Goal: Entertainment & Leisure: Browse casually

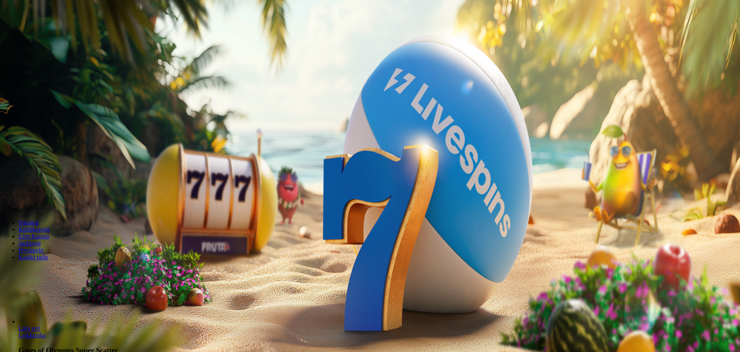
click at [44, 31] on span "Kirjaudu" at bounding box center [53, 28] width 19 height 6
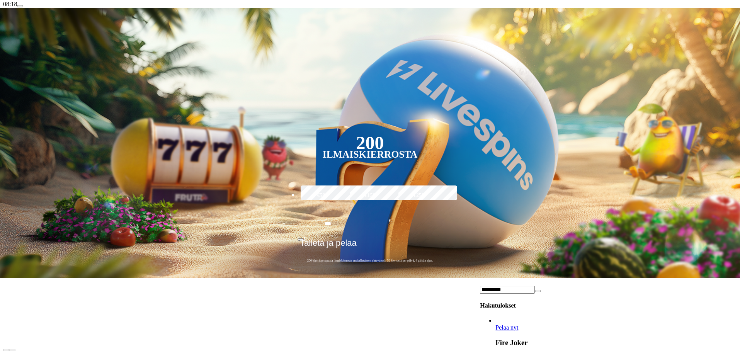
scroll to position [155, 0]
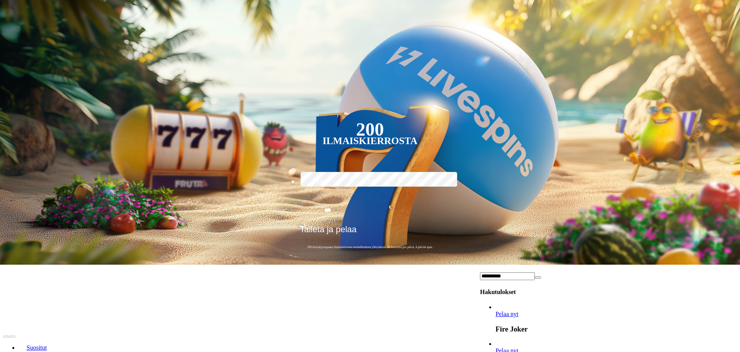
type input "**********"
click at [518, 311] on span "Pelaa nyt" at bounding box center [507, 314] width 23 height 7
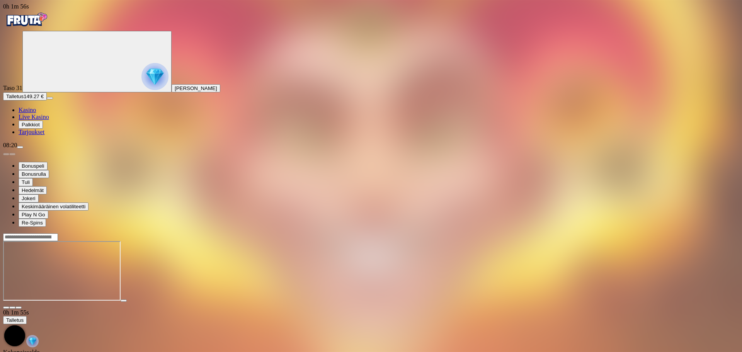
click at [510, 302] on div at bounding box center [371, 271] width 736 height 61
click at [570, 233] on header at bounding box center [371, 237] width 736 height 8
click at [572, 233] on div at bounding box center [371, 237] width 736 height 8
click at [58, 233] on input "Search" at bounding box center [30, 237] width 55 height 8
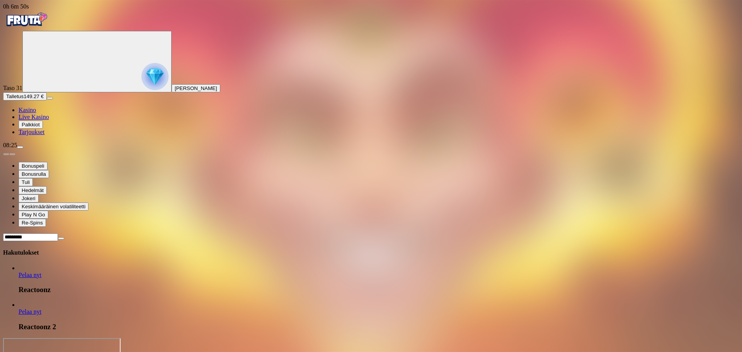
type input "*********"
click at [41, 272] on span "Pelaa nyt" at bounding box center [30, 275] width 23 height 7
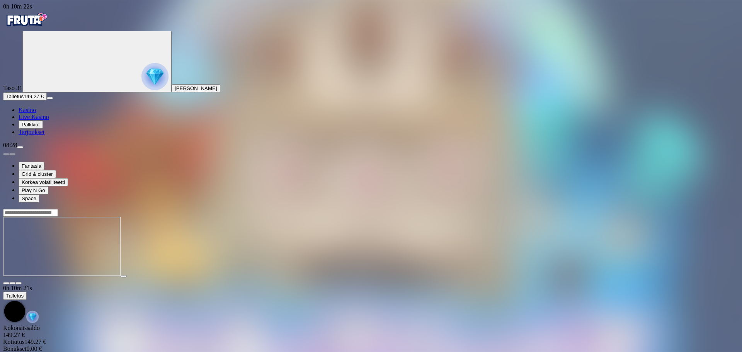
click at [583, 278] on div at bounding box center [371, 247] width 736 height 61
click at [25, 101] on button "Talletus 149.27 €" at bounding box center [25, 96] width 44 height 8
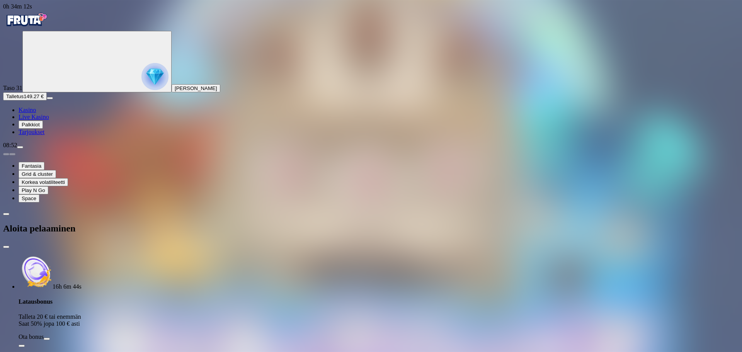
drag, startPoint x: 140, startPoint y: 153, endPoint x: 47, endPoint y: 143, distance: 93.3
click at [49, 144] on div "0h 34m 12s Taso 31 [PERSON_NAME] Talletus 149.27 € Kasino Live Kasino Palkkiot …" at bounding box center [371, 221] width 736 height 437
type input "***"
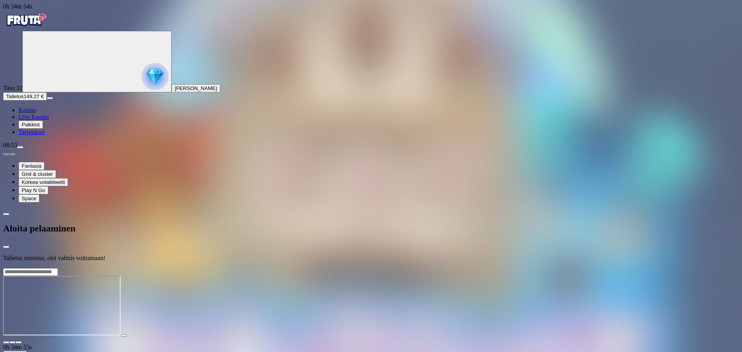
click at [315, 268] on div at bounding box center [371, 268] width 736 height 0
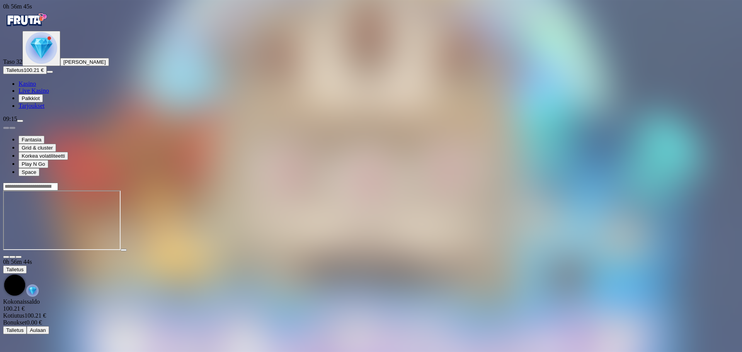
click at [42, 64] on img "Primary" at bounding box center [42, 48] width 32 height 32
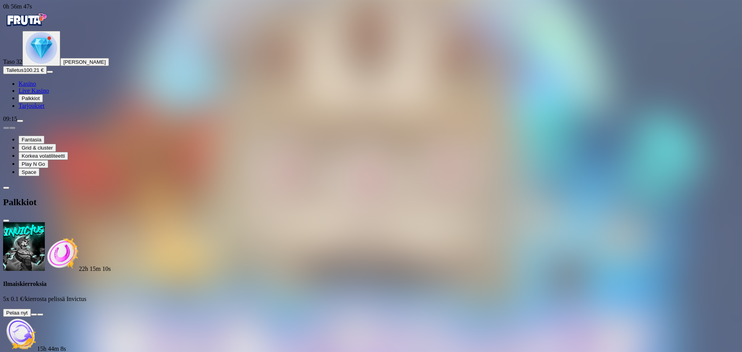
click at [37, 314] on button at bounding box center [34, 315] width 6 height 2
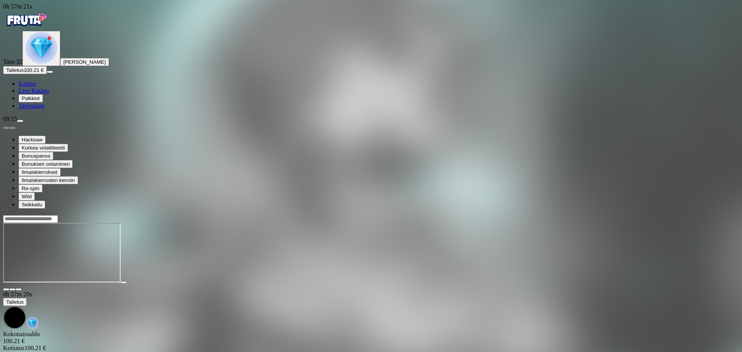
click at [45, 64] on img "Primary" at bounding box center [42, 48] width 32 height 32
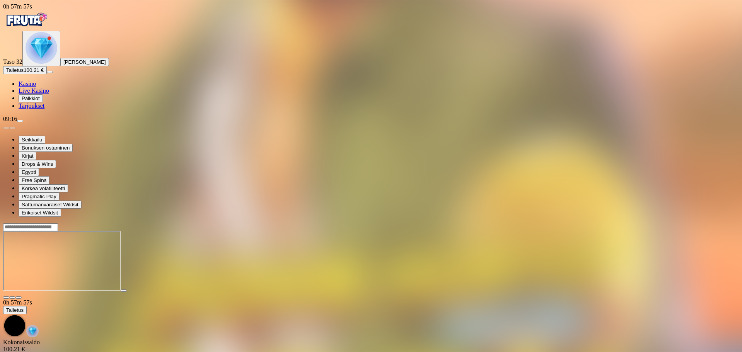
drag, startPoint x: 28, startPoint y: 143, endPoint x: 40, endPoint y: 175, distance: 34.0
click at [40, 109] on div "Taso 32 Atro [PERSON_NAME] Talletus 100.21 € Kasino Live Kasino Palkkiot Tarjou…" at bounding box center [371, 70] width 736 height 78
click at [44, 64] on img "Primary" at bounding box center [42, 48] width 32 height 32
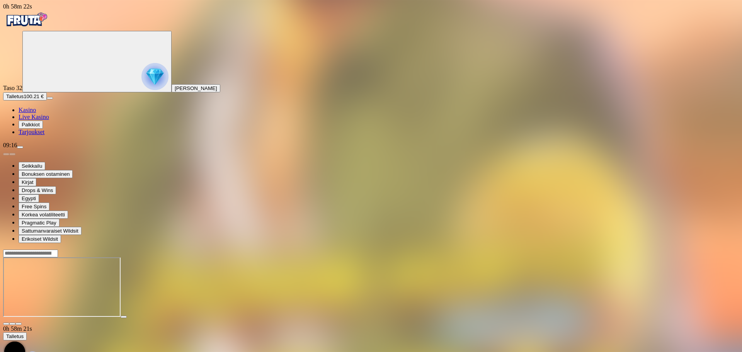
click at [5, 80] on div "Taso 32 Atro [PERSON_NAME] Talletus 100.21 € Kasino Live Kasino Palkkiot Tarjou…" at bounding box center [371, 83] width 736 height 105
click at [141, 89] on img "Primary" at bounding box center [154, 76] width 27 height 27
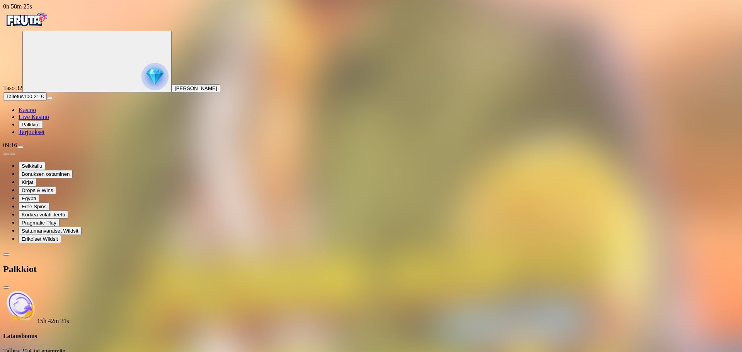
click at [213, 249] on div "Palkkiot" at bounding box center [371, 269] width 736 height 40
click at [36, 113] on span "Kasino" at bounding box center [27, 110] width 17 height 7
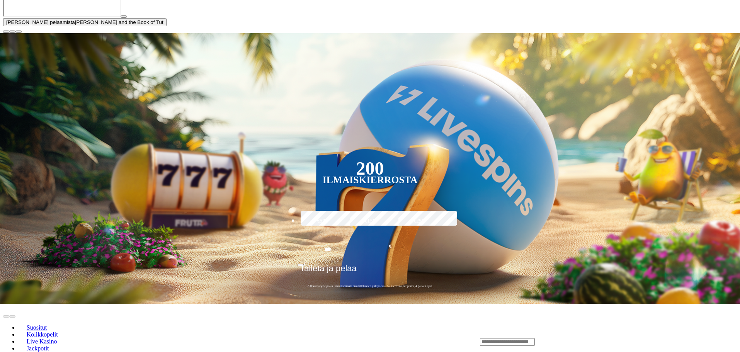
scroll to position [193, 0]
